Goal: Task Accomplishment & Management: Use online tool/utility

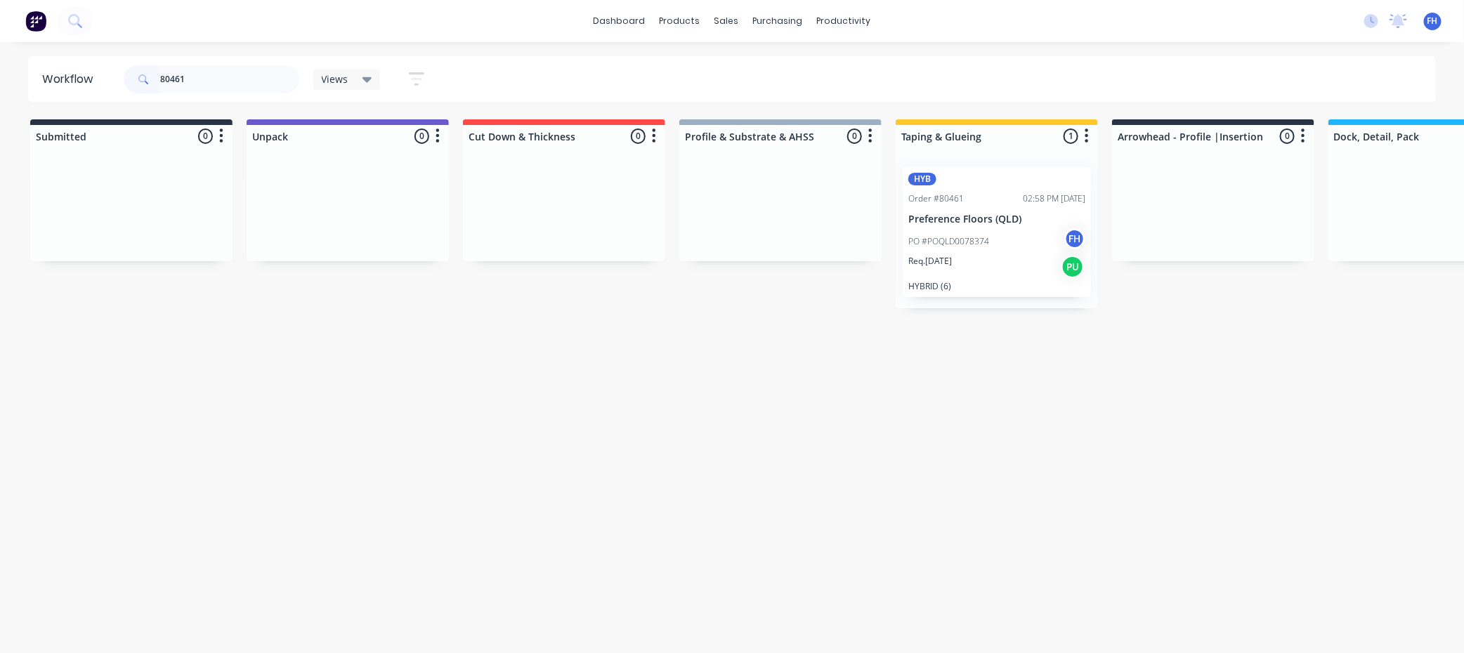
scroll to position [0, 1082]
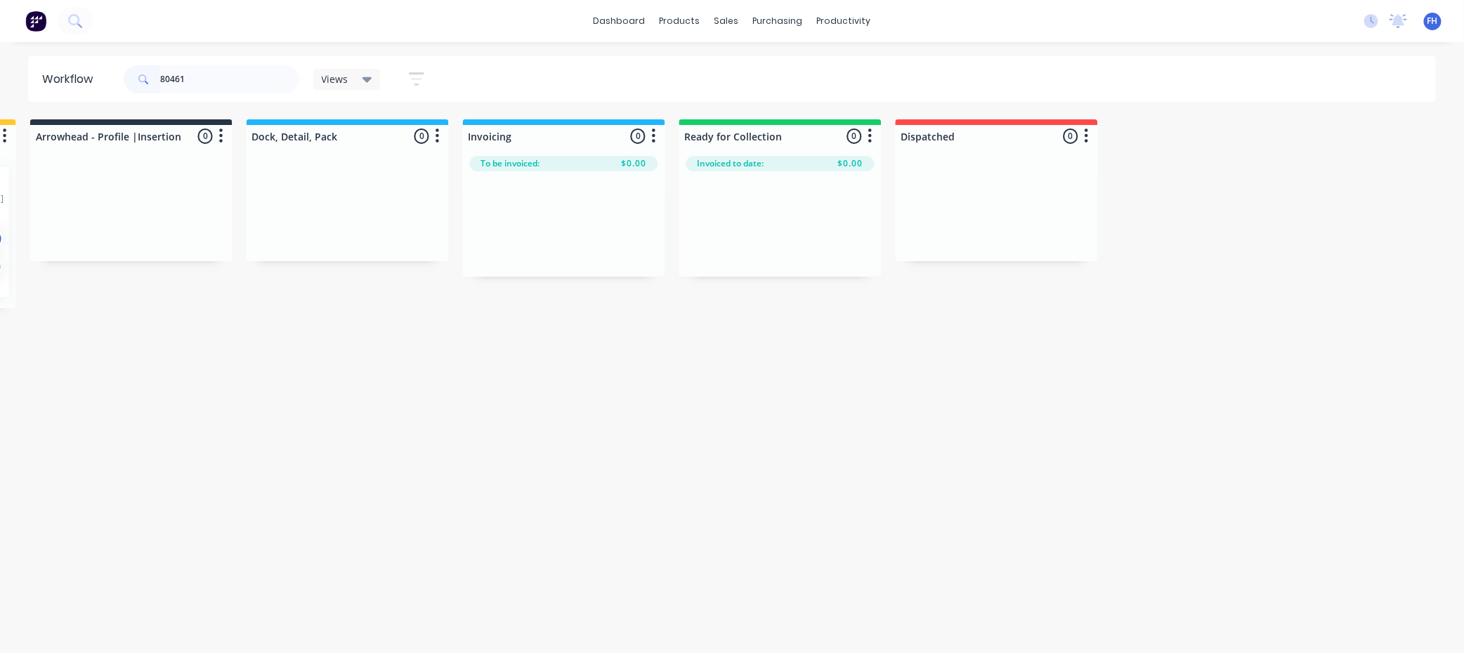
drag, startPoint x: 220, startPoint y: 81, endPoint x: 216, endPoint y: 70, distance: 12.0
click at [215, 79] on input "80461" at bounding box center [229, 79] width 139 height 28
type input "8"
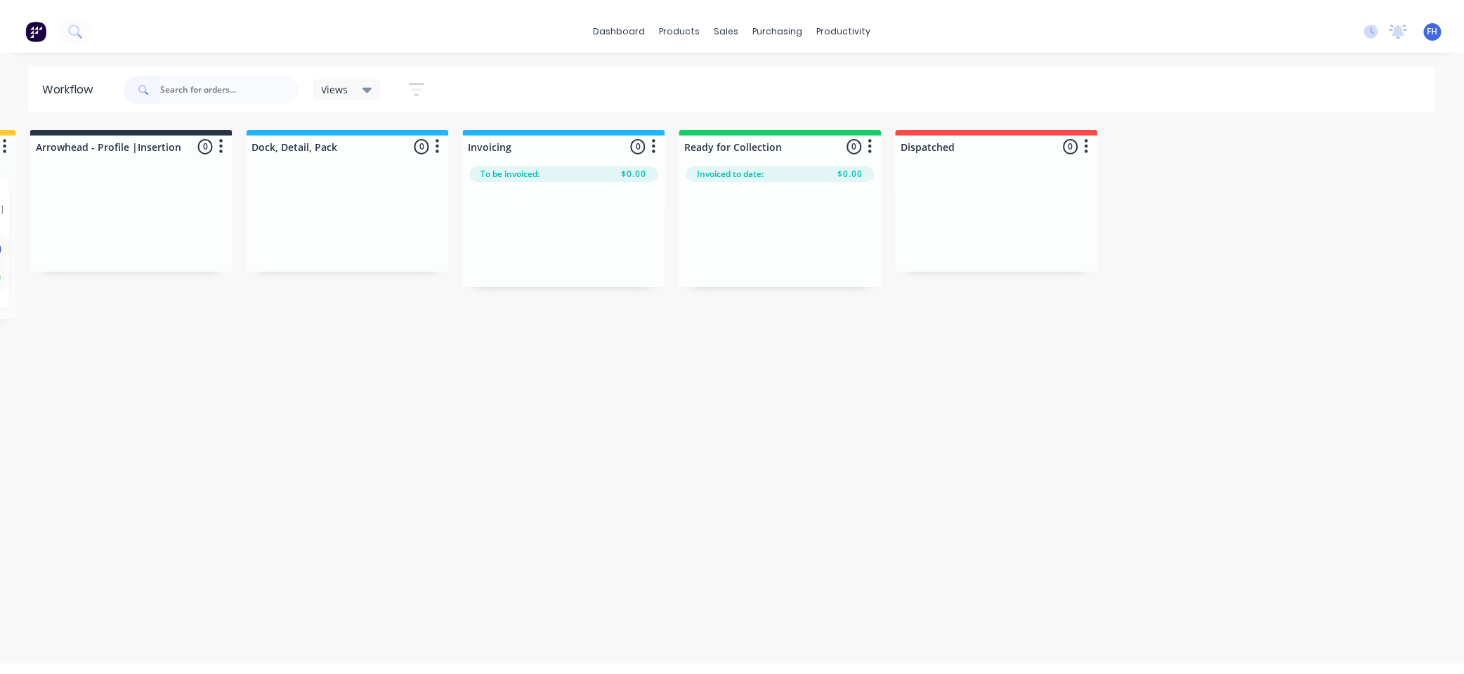
scroll to position [0, 0]
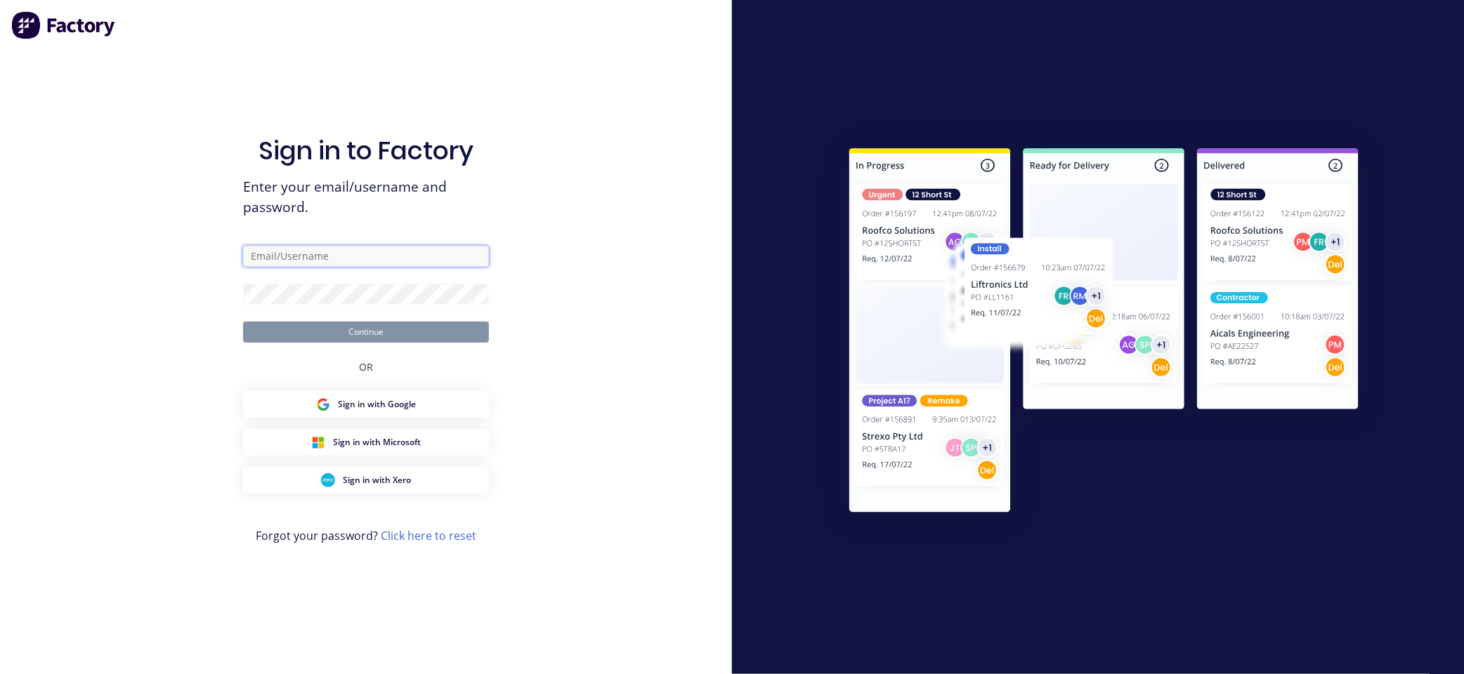
type input "[EMAIL_ADDRESS][DOMAIN_NAME]"
click at [346, 334] on button "Continue" at bounding box center [366, 332] width 246 height 21
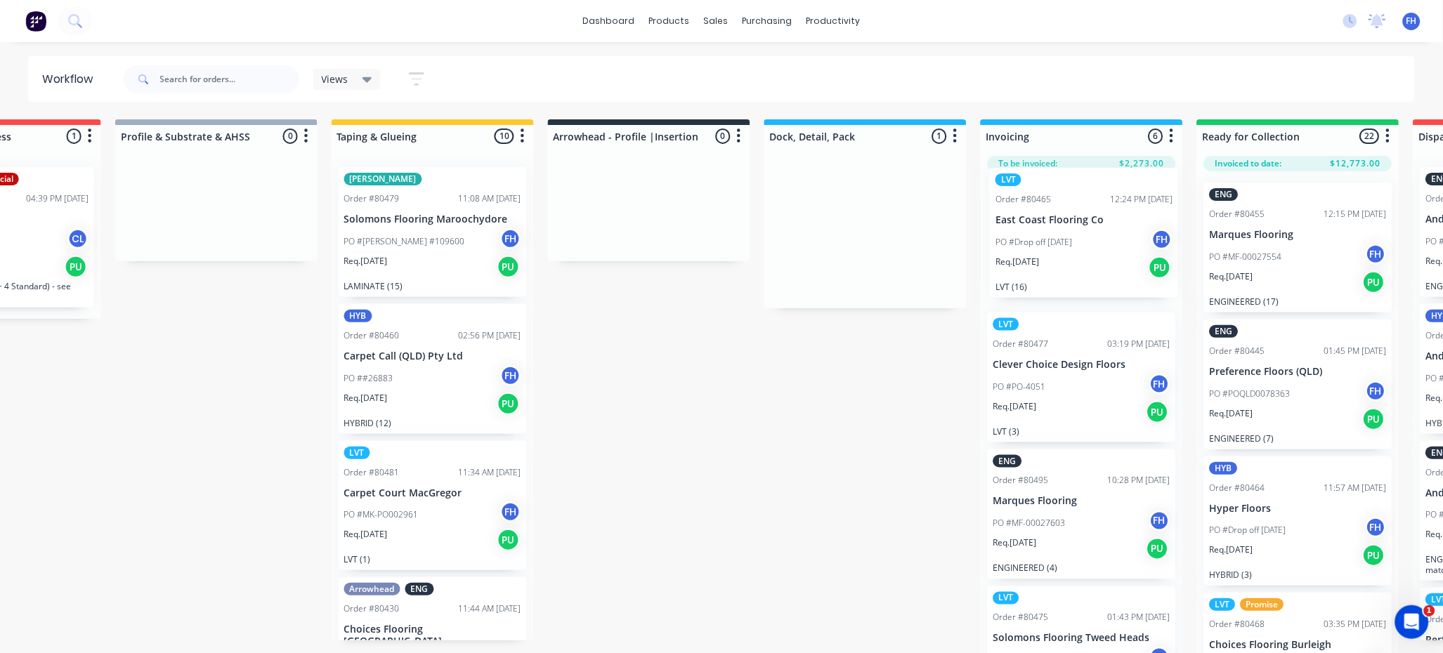
scroll to position [0, 568]
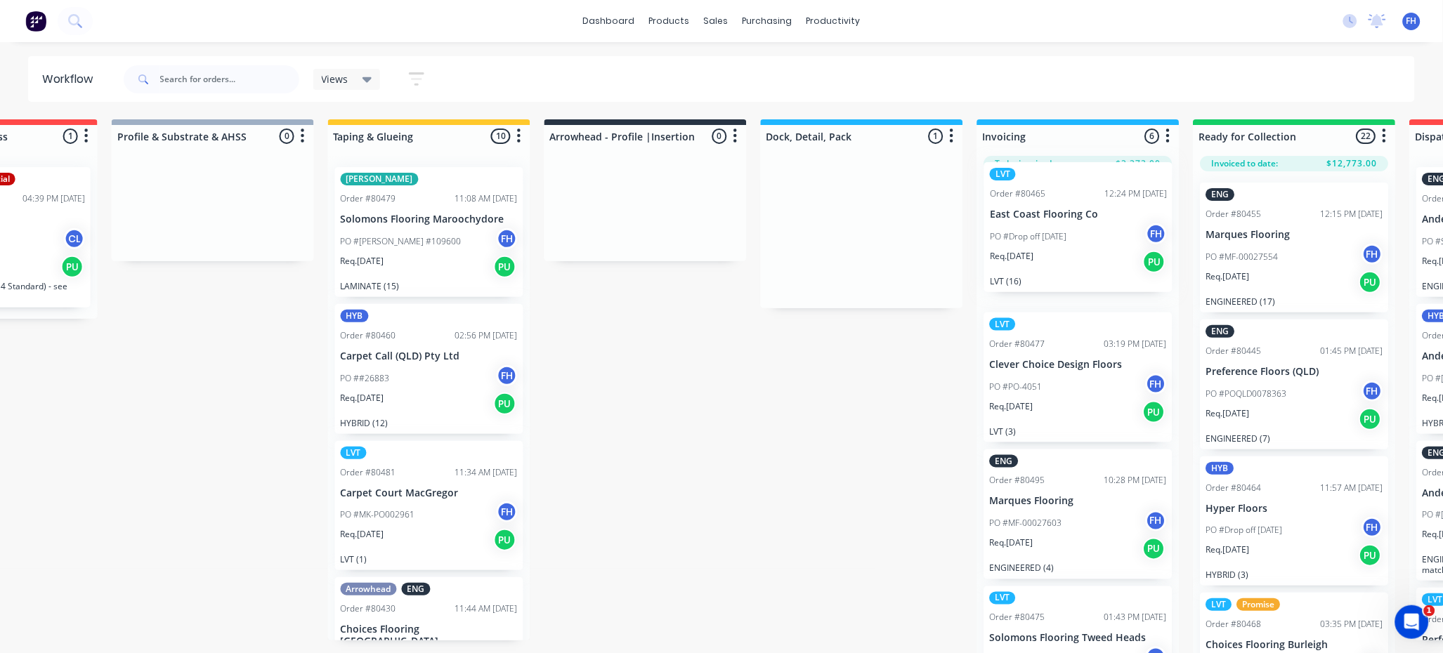
drag, startPoint x: 827, startPoint y: 248, endPoint x: 1025, endPoint y: 235, distance: 198.5
click at [1028, 239] on div "Submitted 36 Summaries Total order value Invoiced to date To be invoiced Arrowh…" at bounding box center [695, 387] width 2546 height 537
